Goal: Information Seeking & Learning: Learn about a topic

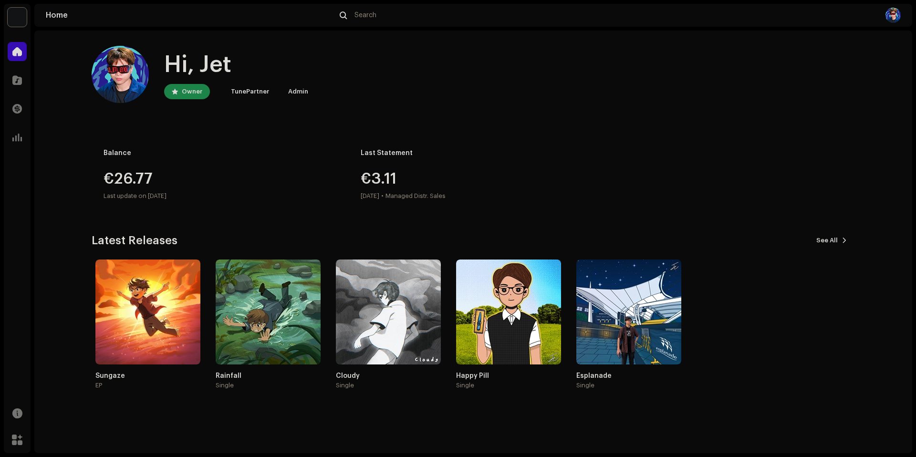
click at [478, 378] on div "Happy Pill" at bounding box center [508, 376] width 105 height 8
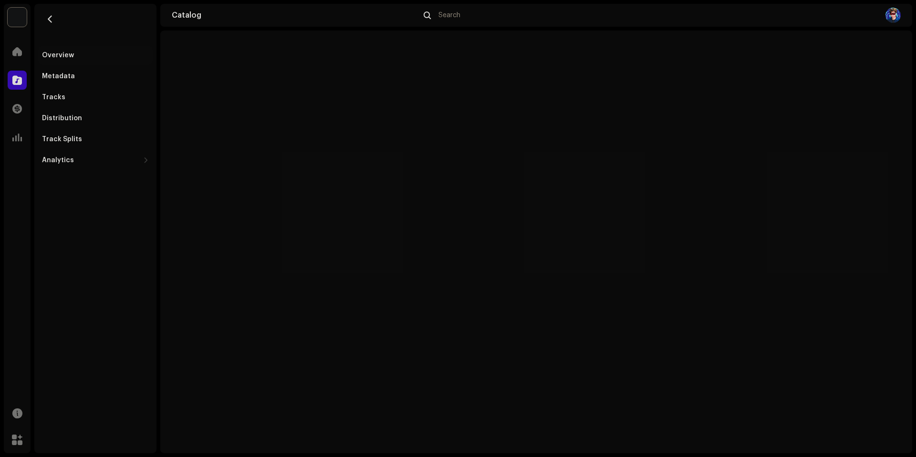
click at [61, 78] on div "Metadata" at bounding box center [58, 77] width 33 height 8
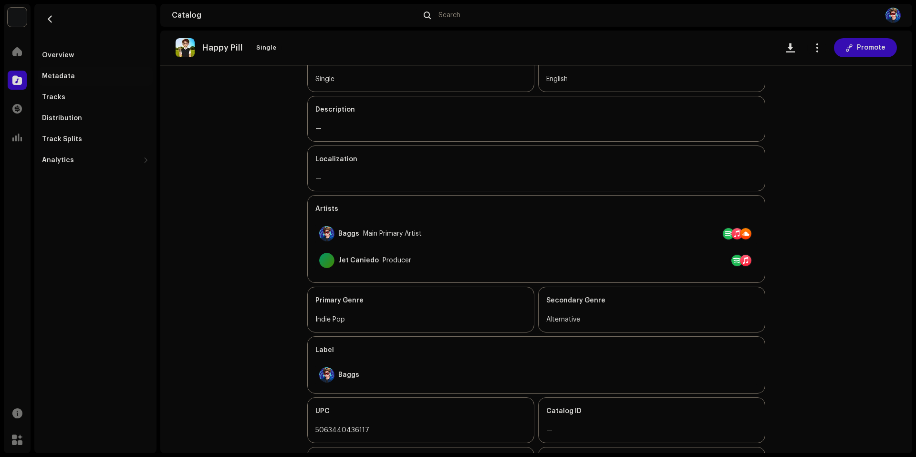
scroll to position [188, 0]
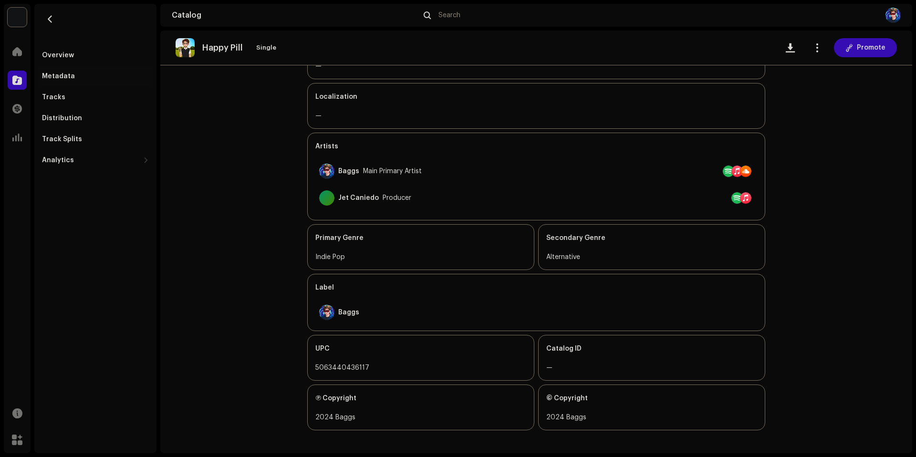
click at [344, 365] on div "5063440436117" at bounding box center [420, 367] width 211 height 11
copy div "5063440436117"
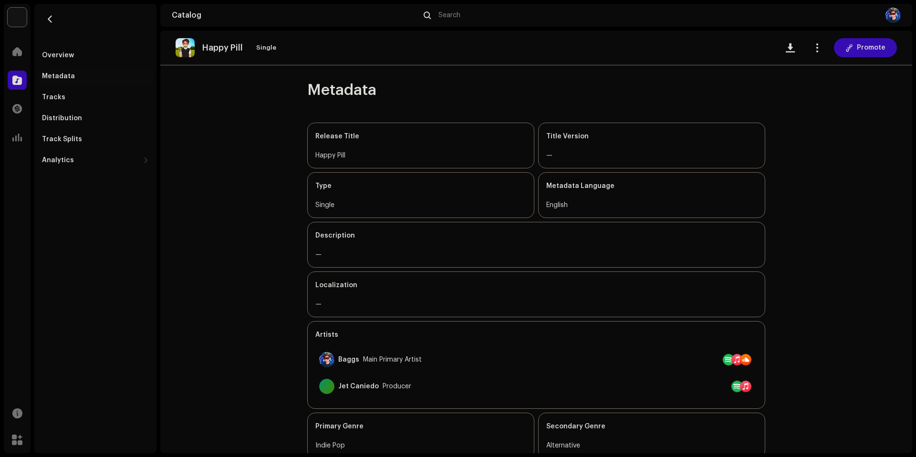
click at [65, 117] on div "Distribution" at bounding box center [62, 118] width 40 height 8
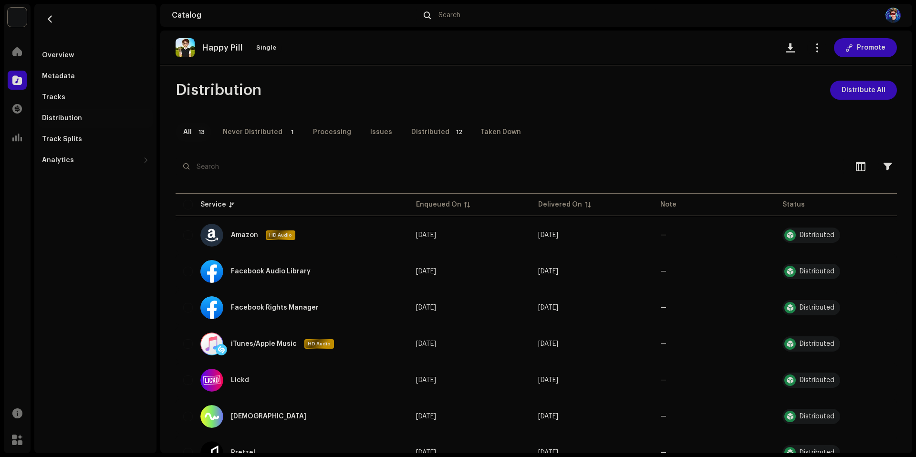
click at [62, 54] on div "Overview" at bounding box center [58, 56] width 32 height 8
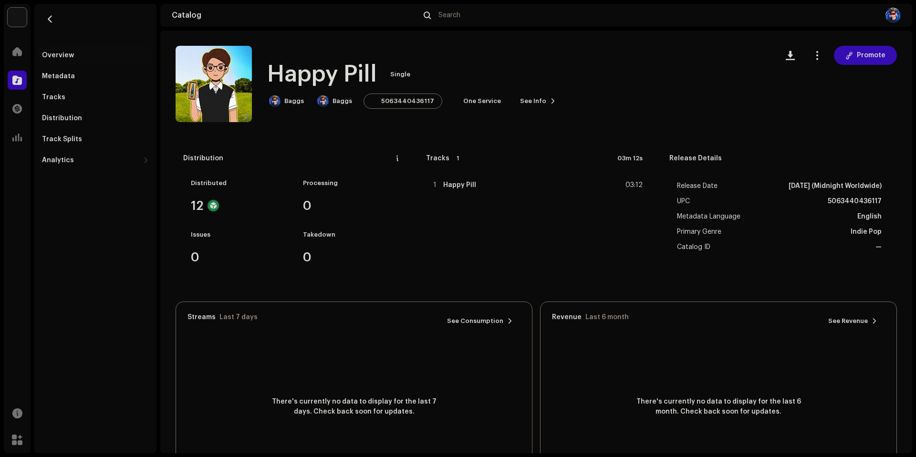
click at [61, 72] on div "Metadata" at bounding box center [95, 76] width 114 height 19
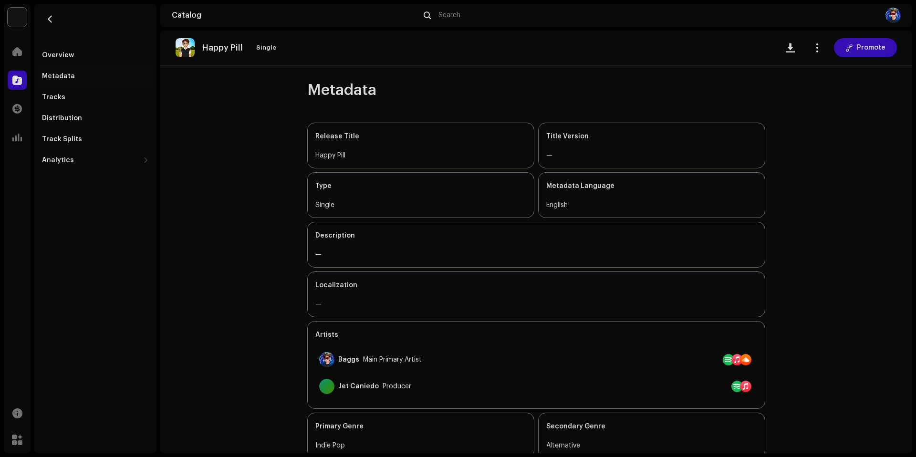
click at [62, 100] on div "Tracks" at bounding box center [95, 98] width 107 height 8
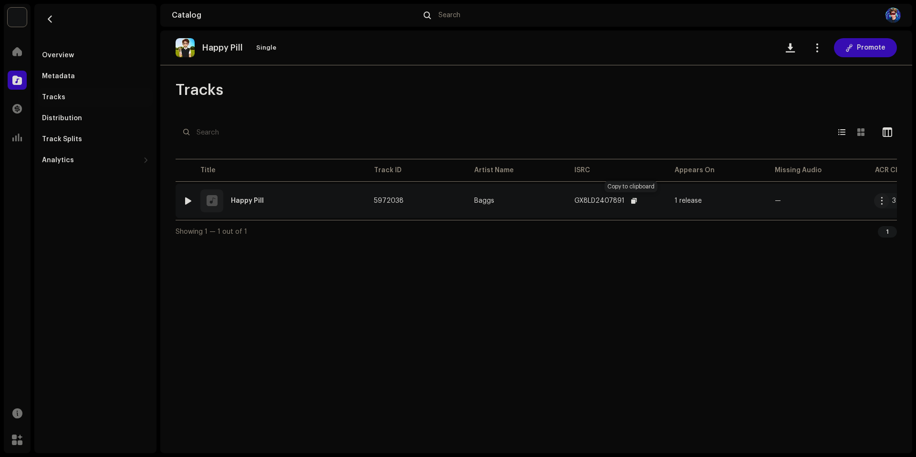
click at [632, 203] on span "button" at bounding box center [634, 201] width 6 height 8
click at [885, 198] on button "button" at bounding box center [881, 200] width 15 height 15
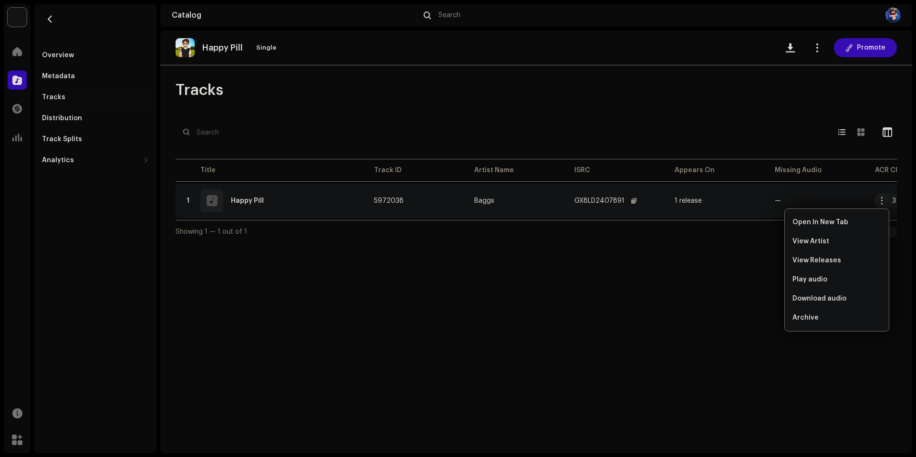
click at [829, 259] on span "View Releases" at bounding box center [816, 261] width 49 height 8
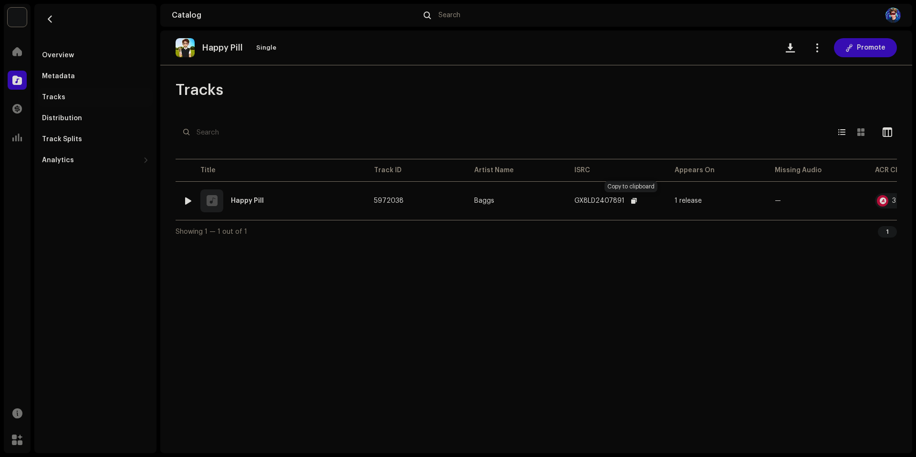
click at [635, 198] on button "button" at bounding box center [633, 200] width 11 height 11
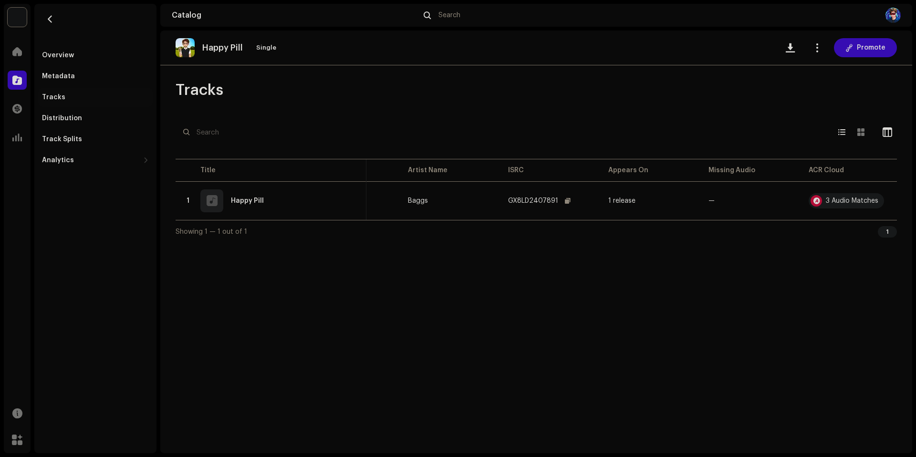
scroll to position [0, 71]
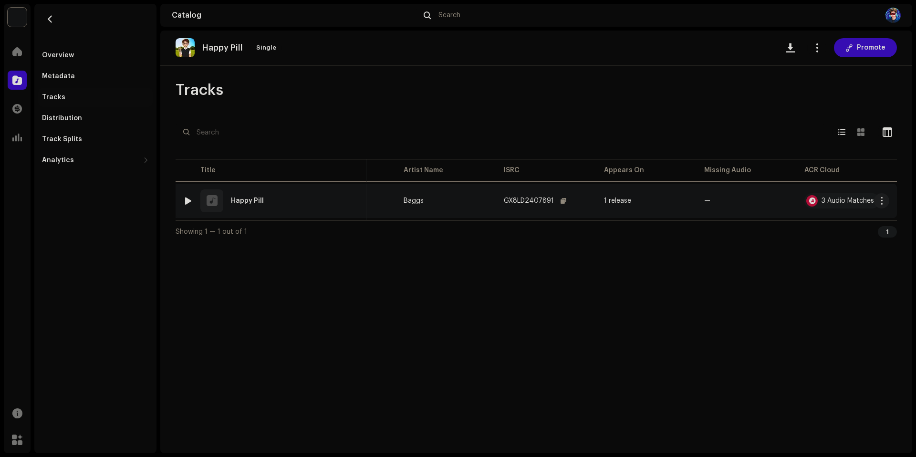
click at [825, 208] on td "3 Audio Matches" at bounding box center [847, 201] width 100 height 34
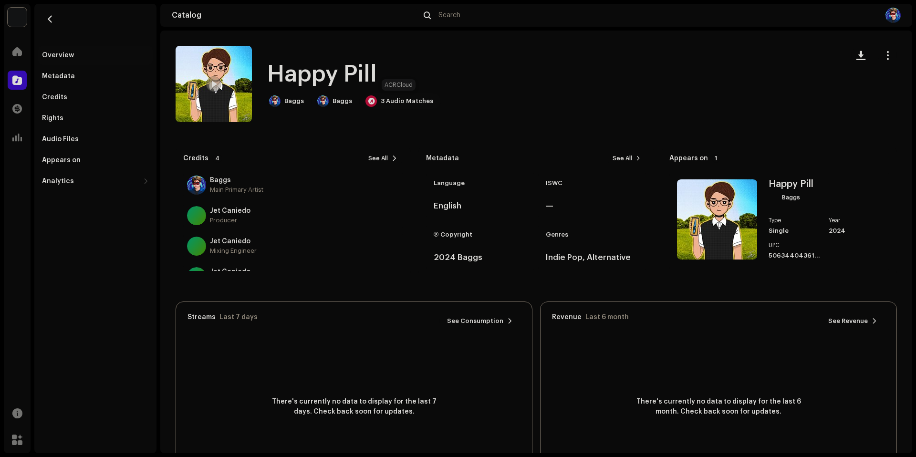
click at [373, 104] on div at bounding box center [370, 100] width 11 height 11
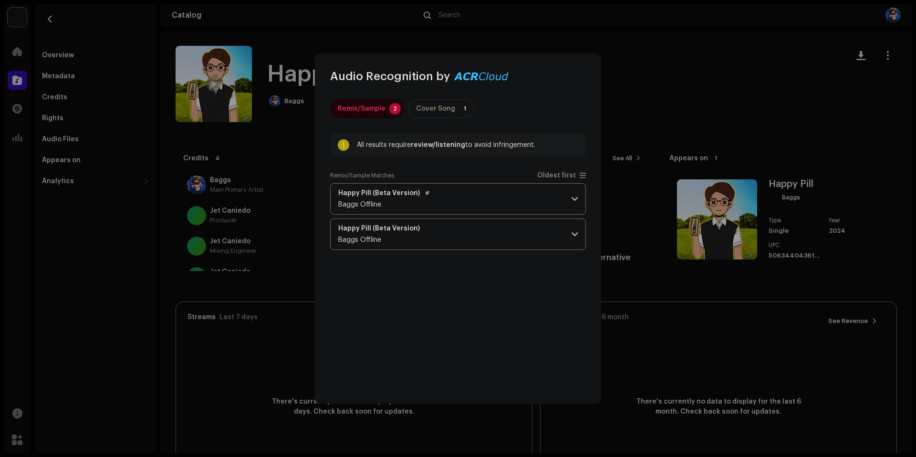
click at [570, 196] on p-accordion-header "Happy Pill (Beta Version) Baggs Offline" at bounding box center [458, 198] width 256 height 31
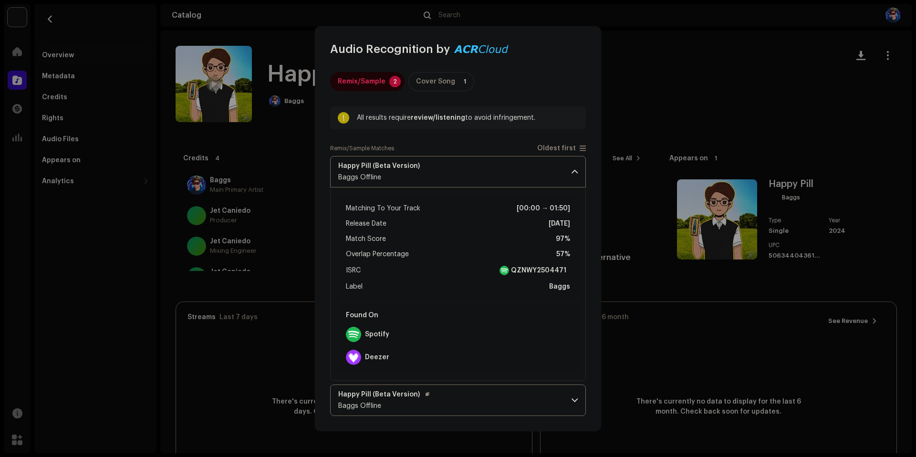
click at [572, 398] on span at bounding box center [575, 400] width 6 height 8
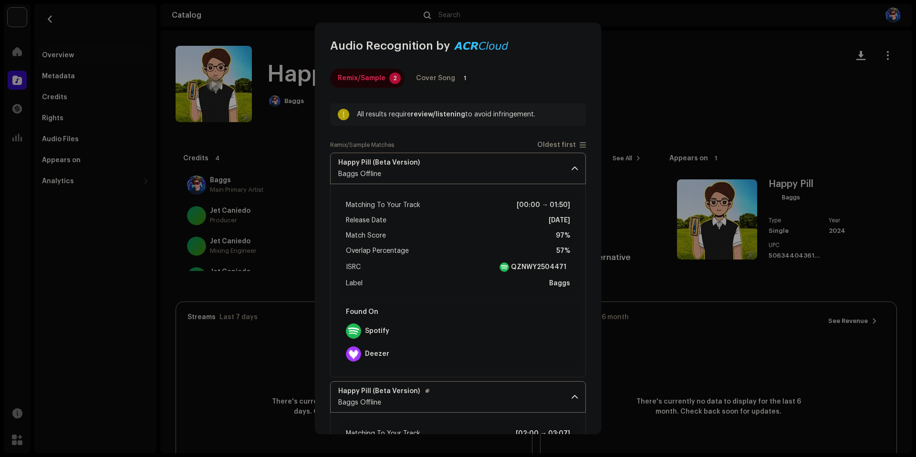
click at [460, 84] on p-tab "Cover Song 1" at bounding box center [441, 78] width 66 height 19
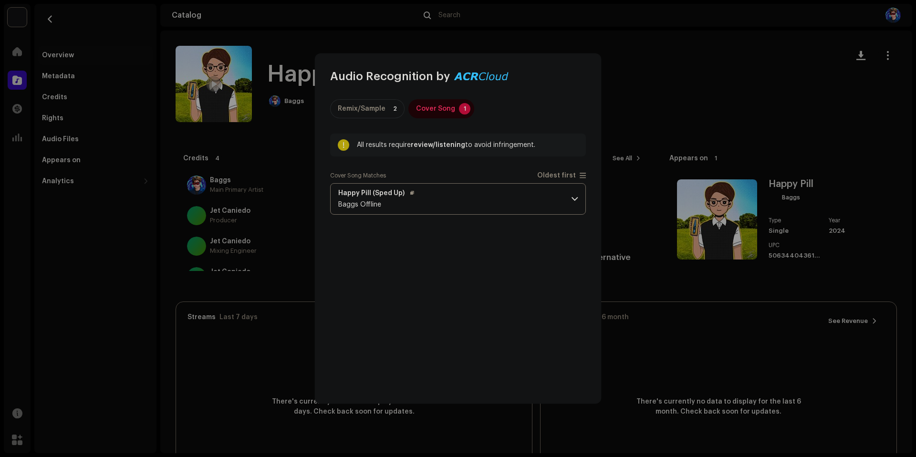
click at [536, 206] on p-accordion-header "Happy Pill (Sped Up) Baggs Offline" at bounding box center [458, 198] width 256 height 31
click at [367, 113] on div "Remix/Sample" at bounding box center [362, 108] width 48 height 19
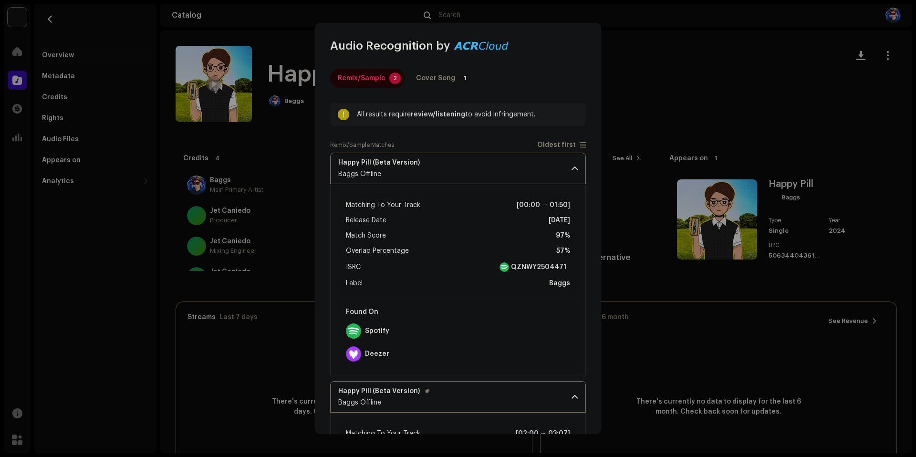
click at [455, 86] on p-tab "Cover Song 1" at bounding box center [441, 78] width 66 height 19
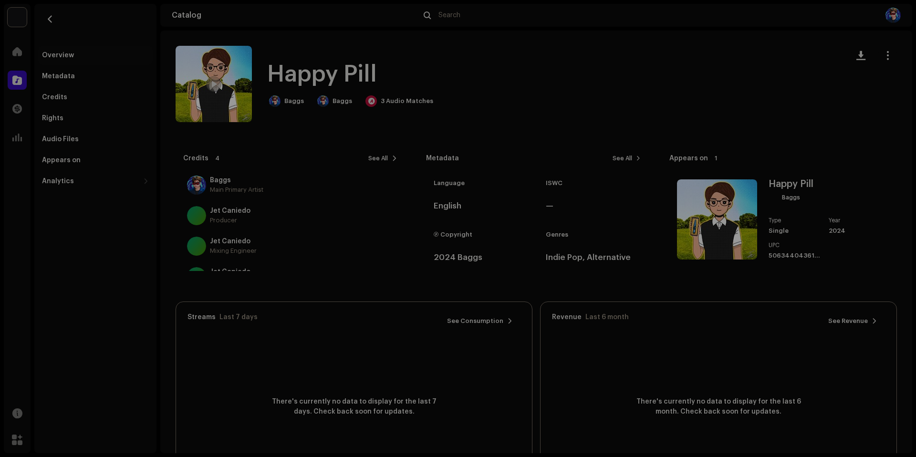
click at [680, 307] on div "Audio Recognition by Remix/Sample 2 Cover Song 1 All results require review/lis…" at bounding box center [458, 228] width 916 height 457
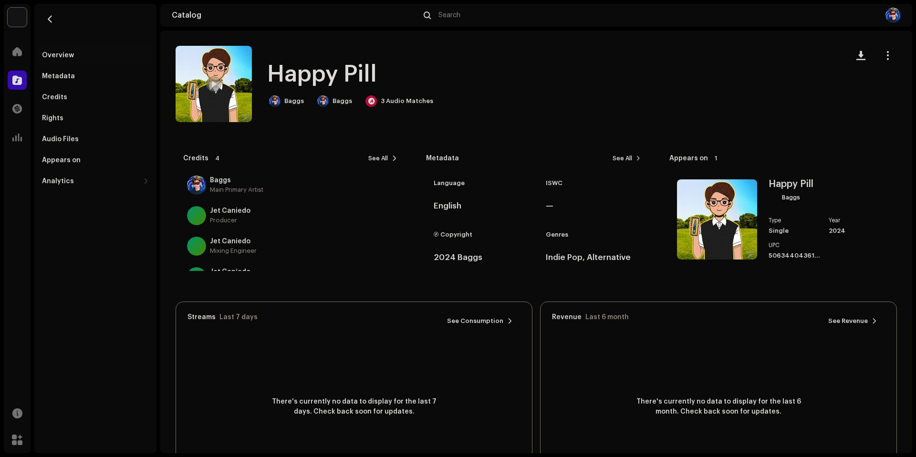
click at [71, 80] on div "Metadata" at bounding box center [95, 76] width 114 height 19
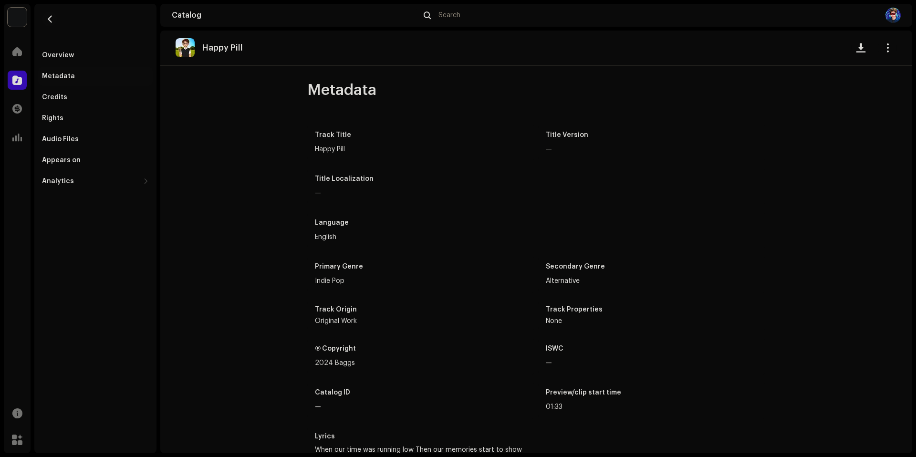
drag, startPoint x: 62, startPoint y: 22, endPoint x: 56, endPoint y: 21, distance: 6.4
click at [62, 22] on div "Overview Metadata Credits Rights Audio Files Appears on Analytics Consumption E…" at bounding box center [95, 97] width 122 height 187
click at [56, 21] on button "button" at bounding box center [49, 18] width 15 height 15
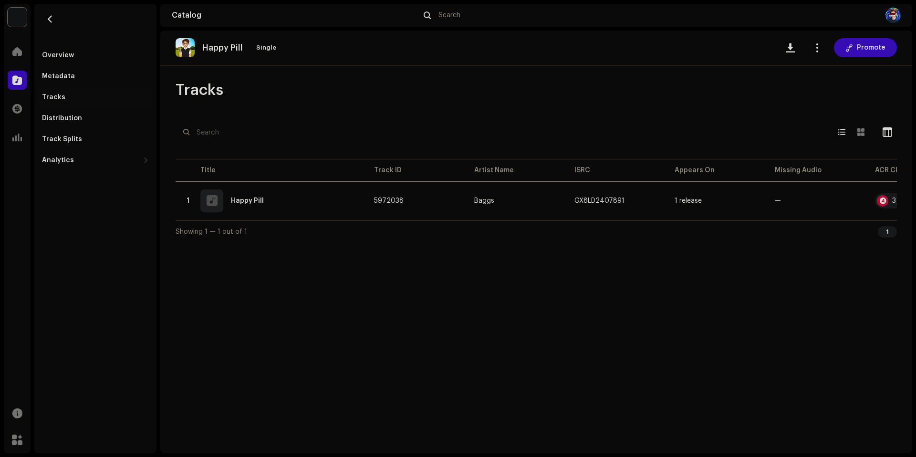
click at [71, 75] on div "Metadata" at bounding box center [58, 77] width 33 height 8
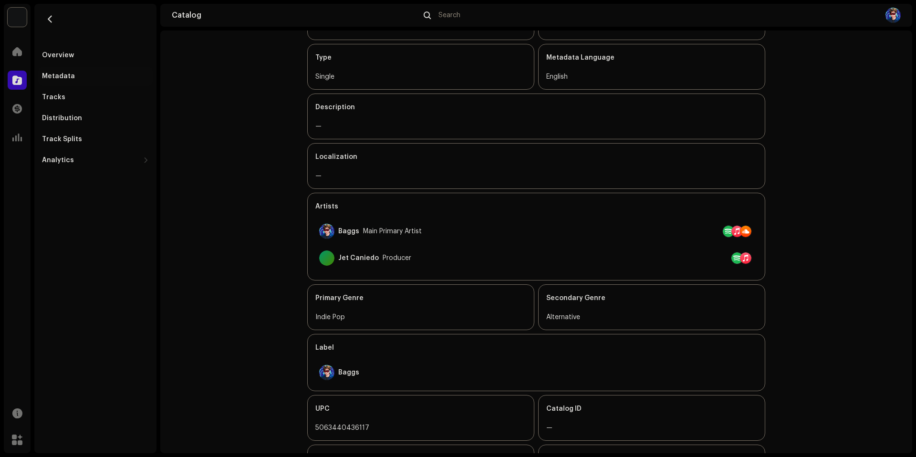
scroll to position [188, 0]
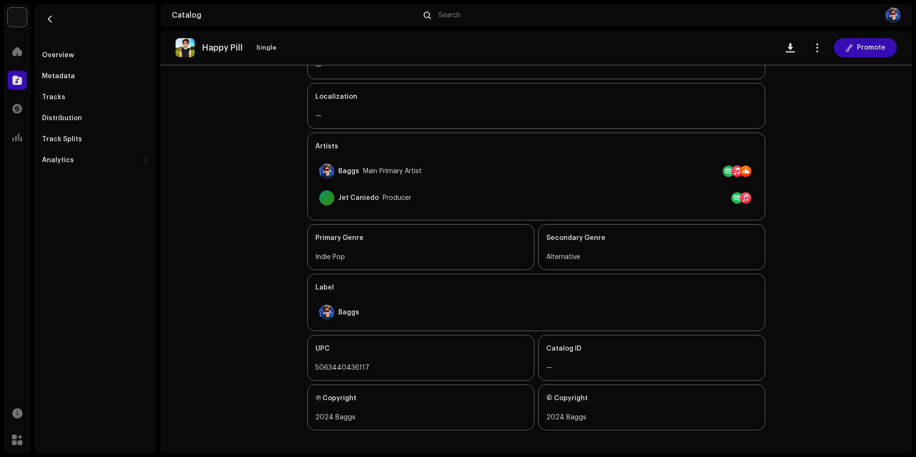
click at [347, 366] on div "5063440436117" at bounding box center [420, 367] width 211 height 11
copy div "5063440436117"
click at [182, 244] on catalog-releases-details-metadata "Happy Pill Single Promote Metadata Release Title Happy Pill Title Version — Typ…" at bounding box center [536, 147] width 752 height 611
